Goal: Information Seeking & Learning: Learn about a topic

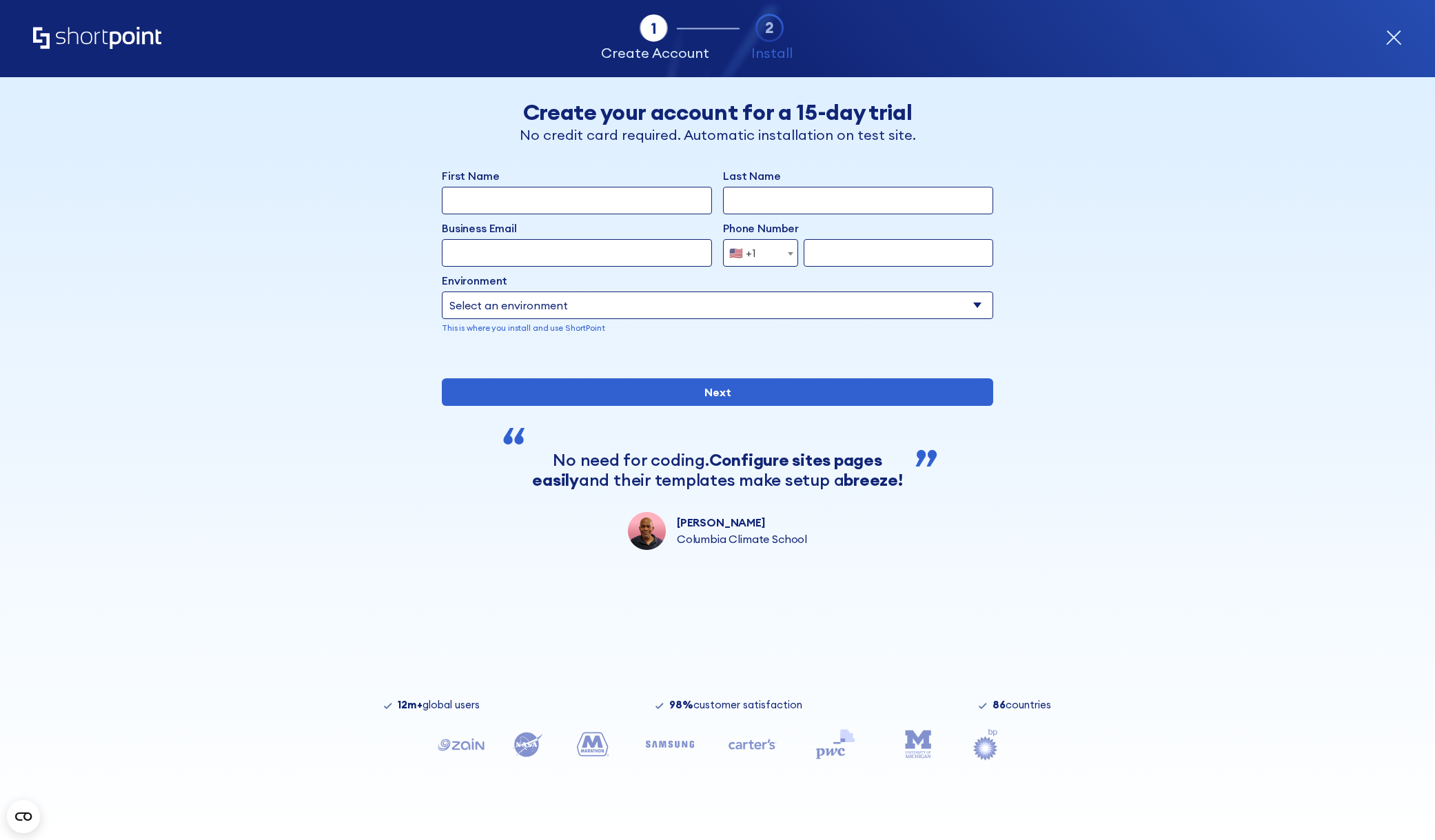
click at [118, 33] on icon "Home" at bounding box center [97, 38] width 128 height 22
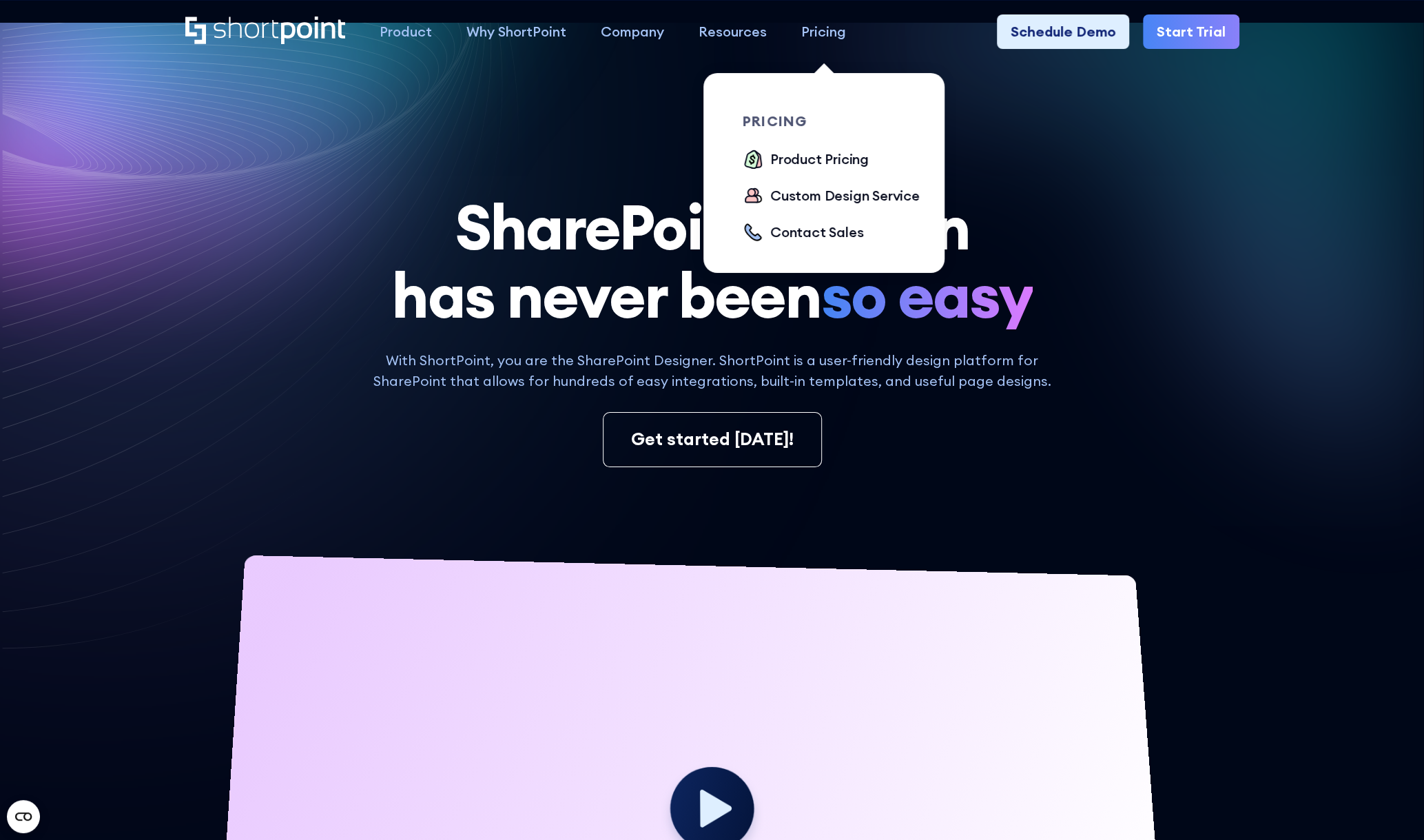
click at [823, 27] on div "Pricing" at bounding box center [823, 31] width 45 height 21
click at [822, 160] on div "Product Pricing" at bounding box center [819, 158] width 99 height 21
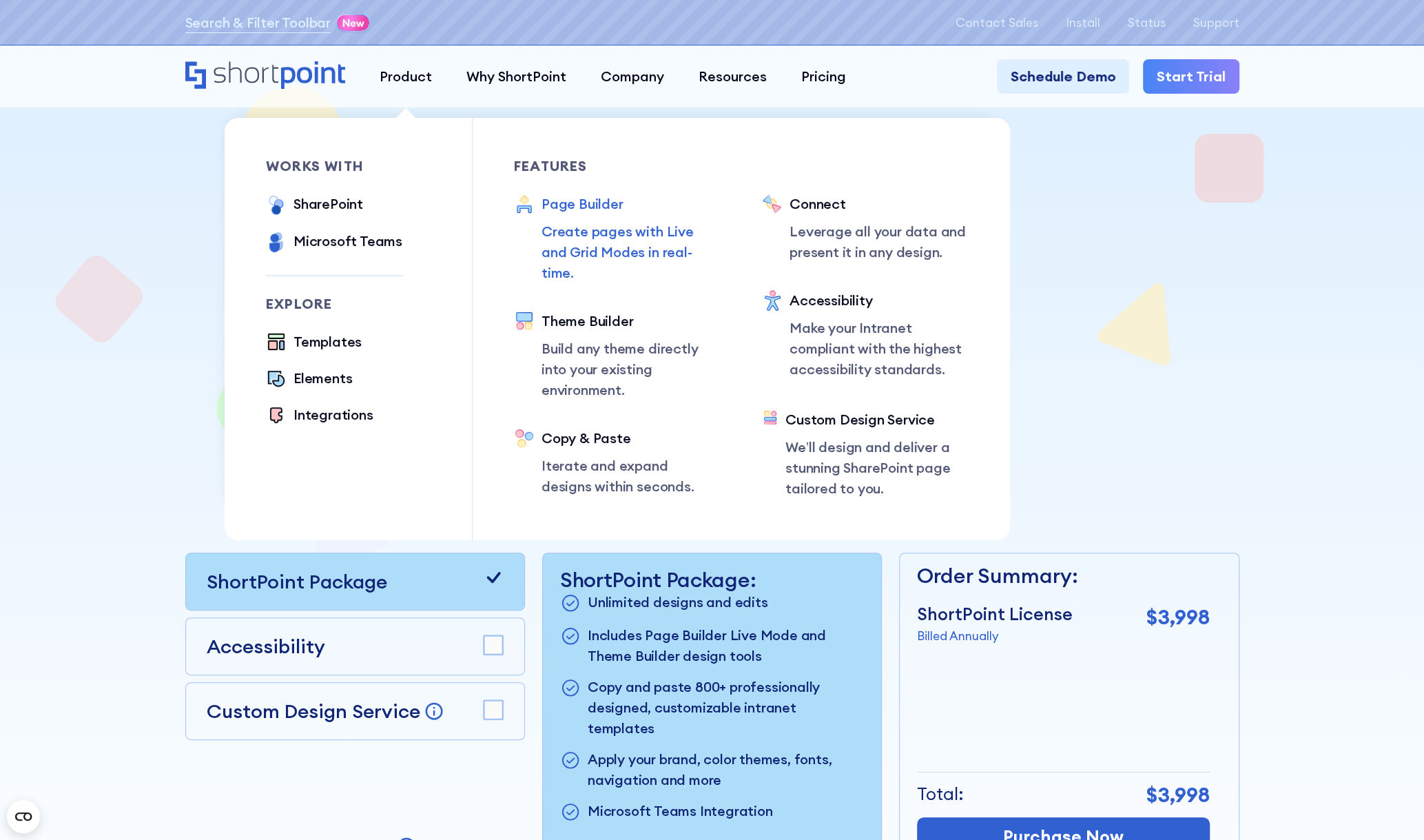
click at [615, 226] on p "Create pages with Live and Grid Modes in real-time." at bounding box center [631, 251] width 179 height 62
